Goal: Find specific page/section: Find specific page/section

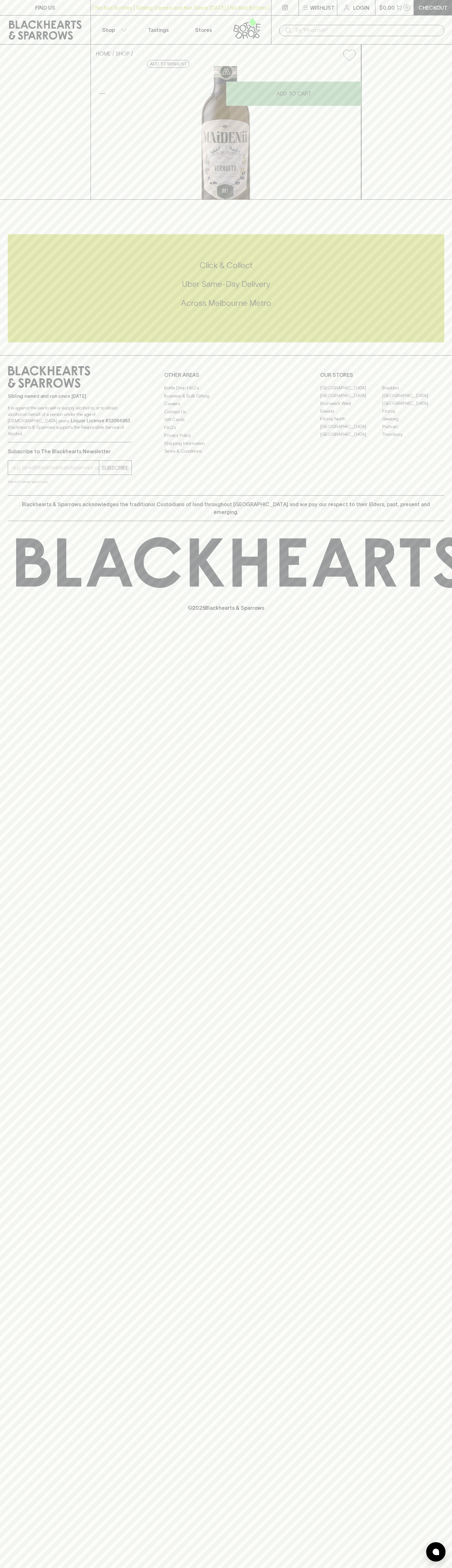
click at [176, 16] on link "Tastings" at bounding box center [158, 29] width 45 height 29
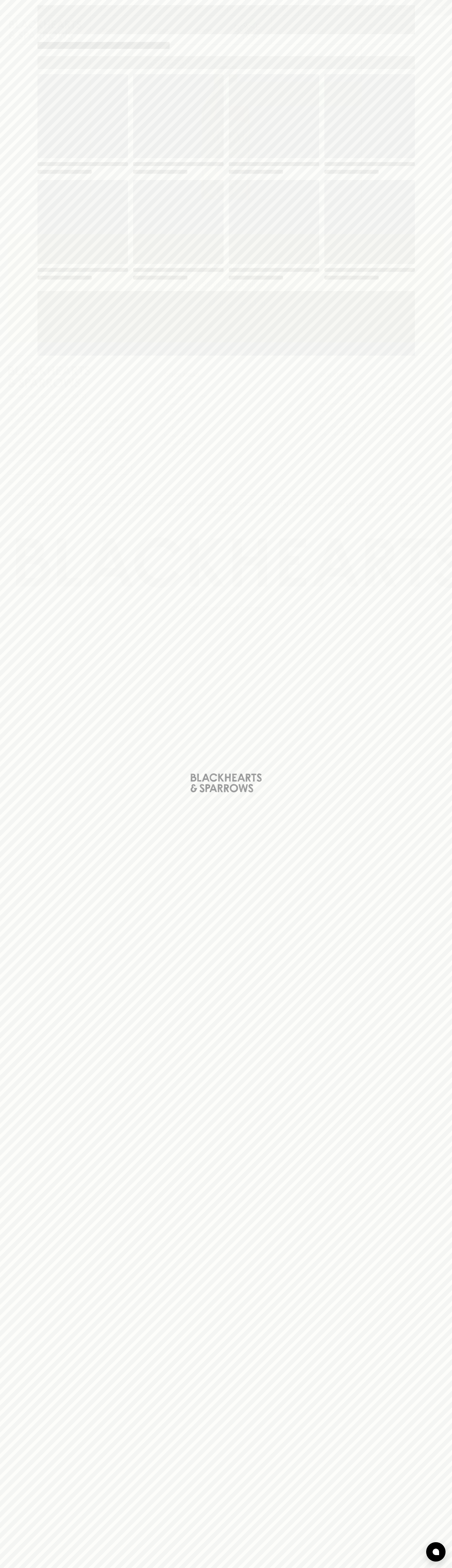
click at [437, 466] on div "Loading" at bounding box center [226, 784] width 452 height 1568
click at [15, 1567] on html "FIND US | No Bad Bottles | Sibling Owned and Run Since 2006 | No Bad Bottles | …" at bounding box center [226, 784] width 452 height 1568
click at [7, 327] on div "Loading" at bounding box center [226, 784] width 452 height 1568
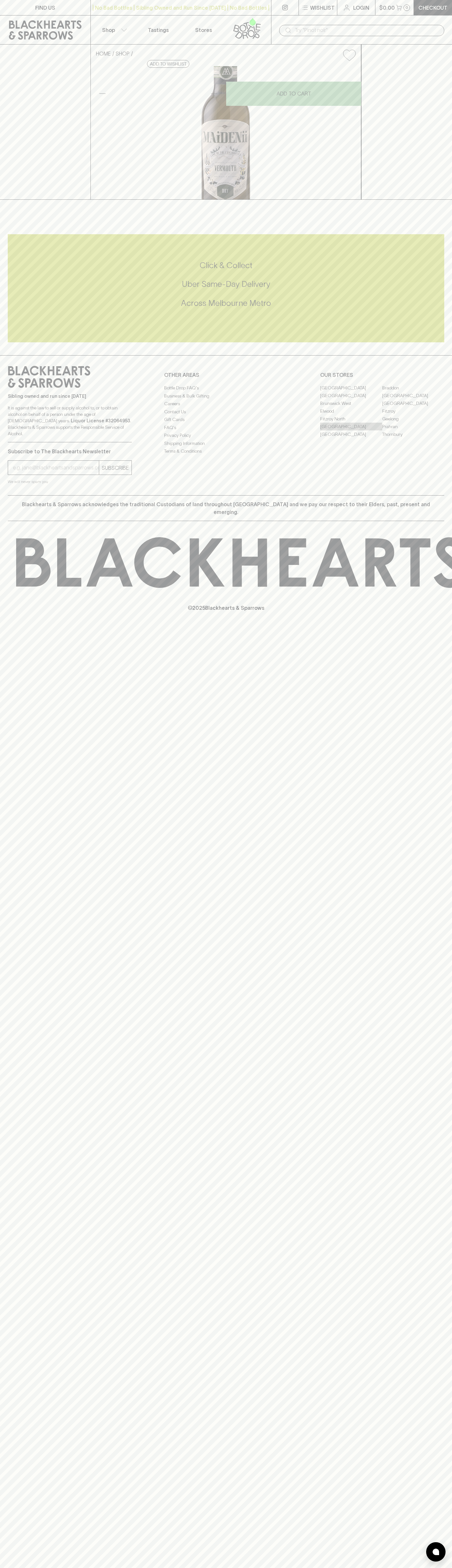
click at [351, 430] on link "[GEOGRAPHIC_DATA]" at bounding box center [351, 426] width 62 height 8
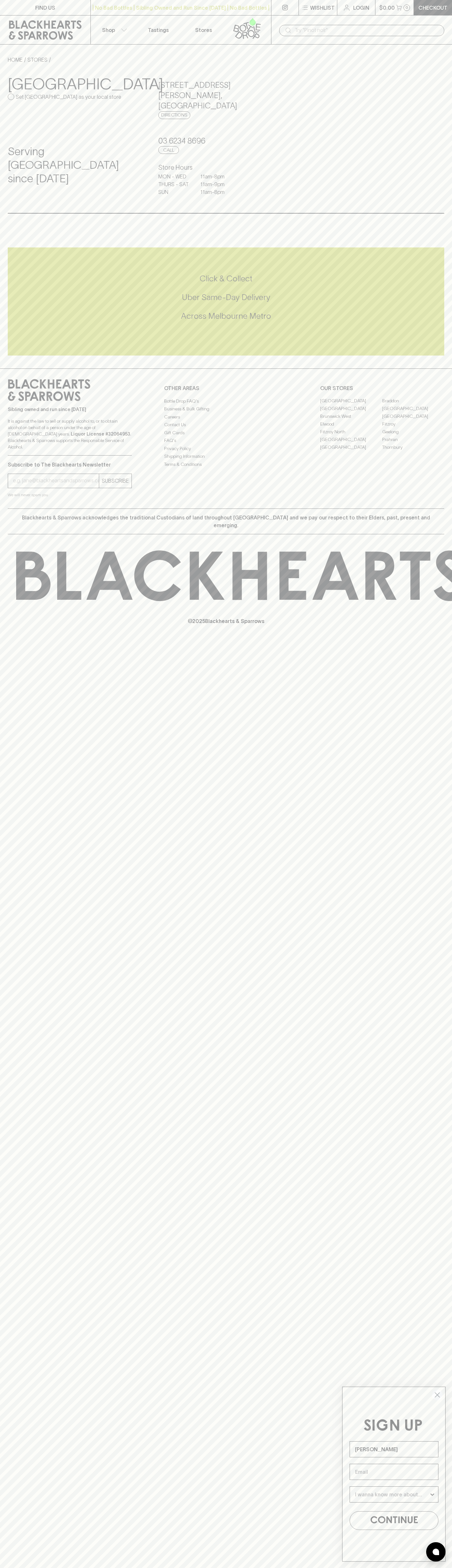
type input "John Smith"
